Goal: Contribute content: Add original content to the website for others to see

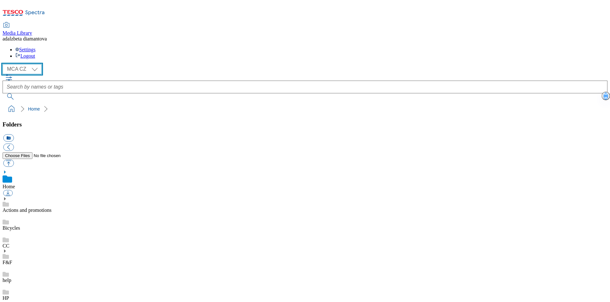
click at [39, 64] on select "MCA CZ MCA HU MCA SK" at bounding box center [22, 69] width 39 height 10
select select "flare-mca-sk"
click at [4, 64] on select "MCA CZ MCA HU MCA SK" at bounding box center [22, 69] width 39 height 10
click at [41, 207] on link "Actions and promotions" at bounding box center [27, 209] width 49 height 5
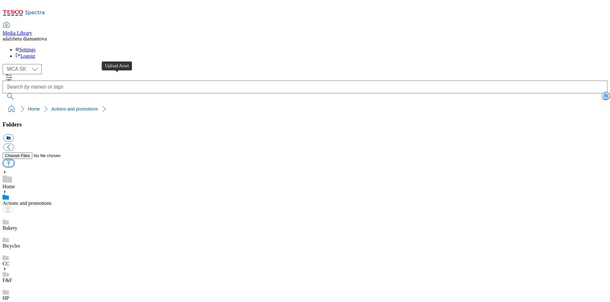
click at [14, 160] on button "button" at bounding box center [8, 163] width 11 height 7
type input "C:\fakepath\sk-wk27-ac-ff-active.png"
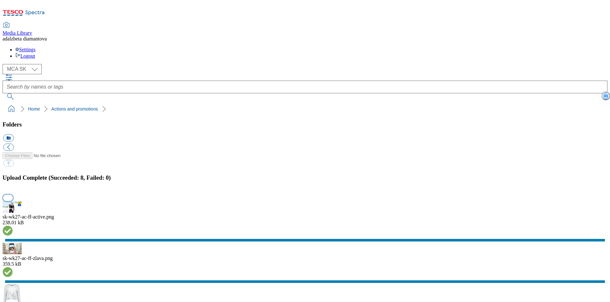
click at [13, 195] on button "button" at bounding box center [8, 198] width 10 height 6
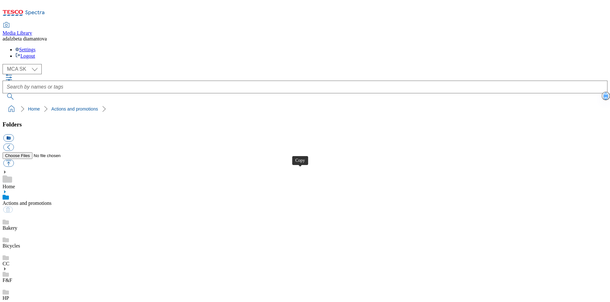
drag, startPoint x: 302, startPoint y: 176, endPoint x: 309, endPoint y: 167, distance: 11.3
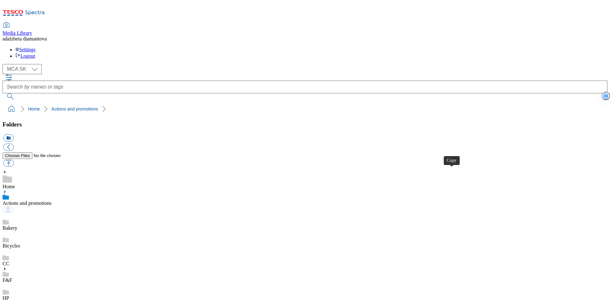
click at [17, 225] on link "Bakery" at bounding box center [10, 227] width 15 height 5
click at [52, 200] on link "Actions and promotions" at bounding box center [27, 202] width 49 height 5
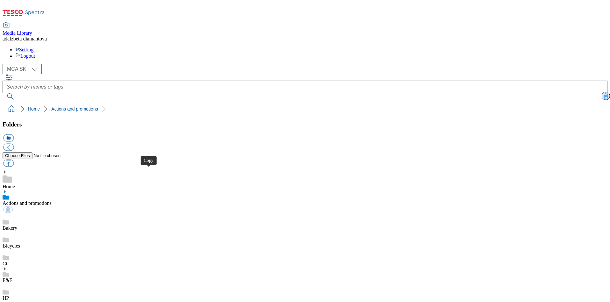
click at [9, 295] on link "HP" at bounding box center [6, 297] width 6 height 5
click at [14, 160] on button "button" at bounding box center [8, 163] width 11 height 7
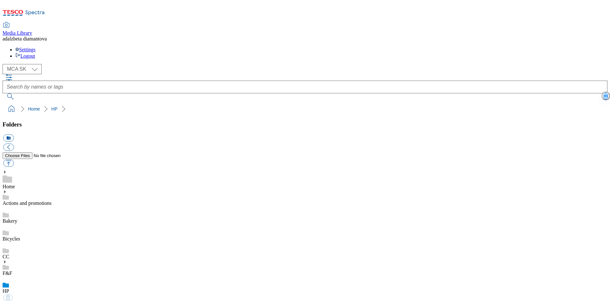
type input "C:\fakepath\sk-wk27-hp-product01.png"
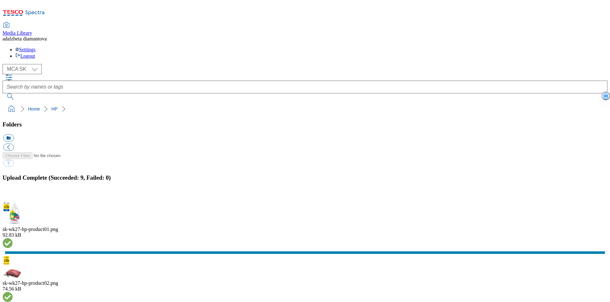
drag, startPoint x: 602, startPoint y: 168, endPoint x: 598, endPoint y: 167, distance: 3.9
click at [13, 195] on button "button" at bounding box center [8, 198] width 10 height 6
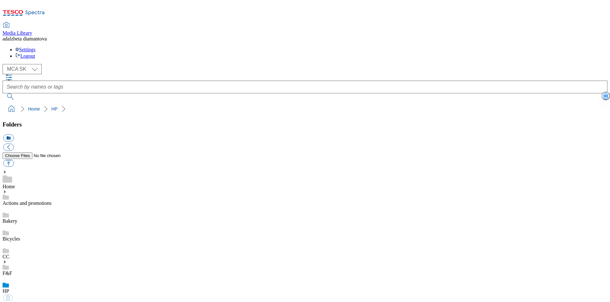
click at [42, 259] on div "F&F" at bounding box center [305, 267] width 605 height 17
click at [42, 283] on div "HP" at bounding box center [305, 292] width 605 height 18
click at [14, 160] on button "button" at bounding box center [8, 163] width 11 height 7
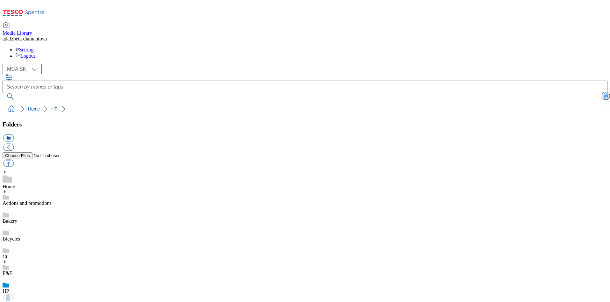
scroll to position [0, 0]
click at [52, 200] on link "Actions and promotions" at bounding box center [27, 202] width 49 height 5
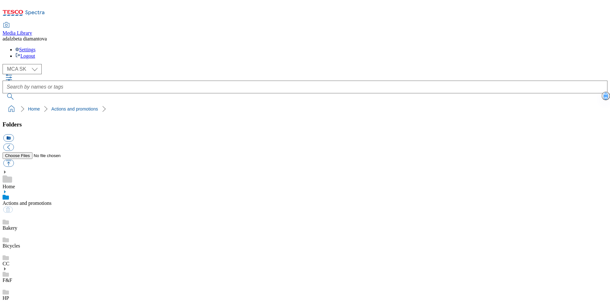
checkbox input "true"
type input "C:\fakepath\Frame 926769.png"
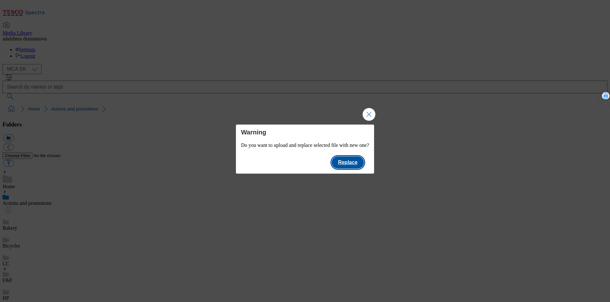
click at [355, 164] on button "Replace" at bounding box center [348, 162] width 32 height 12
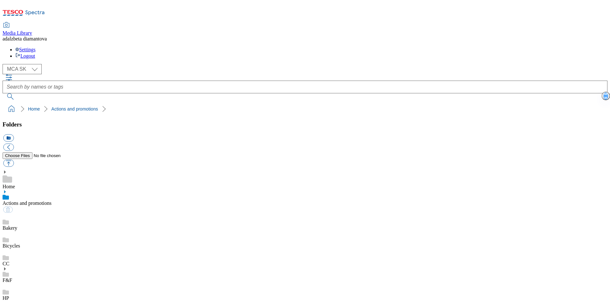
checkbox input "false"
checkbox input "true"
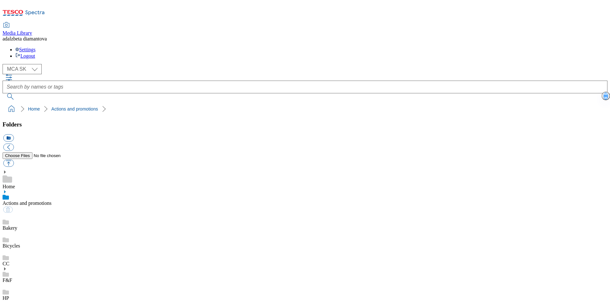
type input "C:\fakepath\Frame 926768.png"
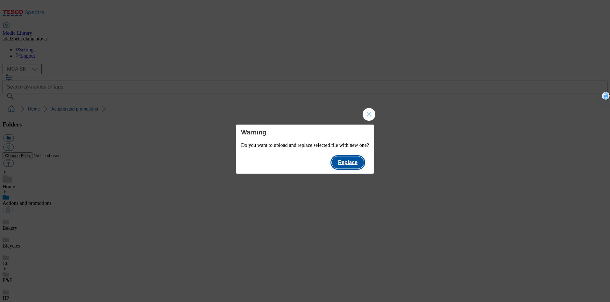
click at [362, 164] on button "Replace" at bounding box center [348, 162] width 32 height 12
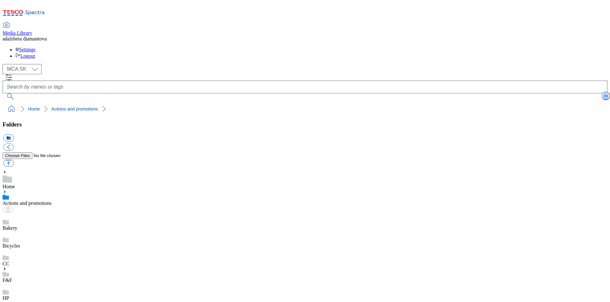
checkbox input "false"
checkbox input "true"
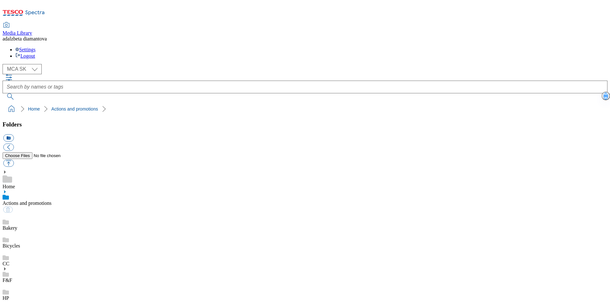
type input "C:\fakepath\Frame 926770.png"
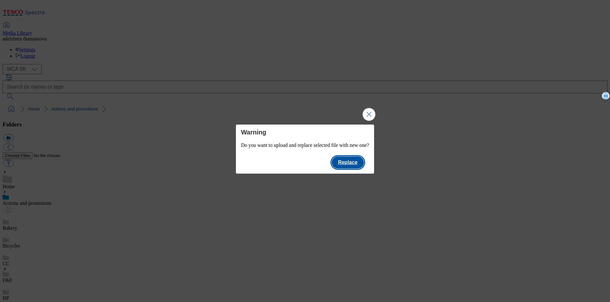
click at [362, 162] on button "Replace" at bounding box center [348, 162] width 32 height 12
